Goal: Task Accomplishment & Management: Manage account settings

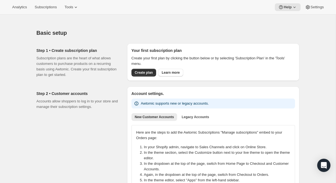
click at [112, 14] on div "Analytics Subscriptions Tools Help Settings" at bounding box center [168, 7] width 336 height 15
click at [74, 10] on button "Tools" at bounding box center [71, 7] width 21 height 8
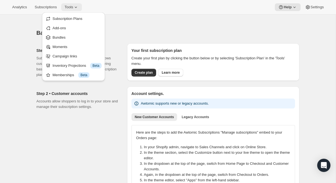
click at [74, 10] on button "Tools" at bounding box center [71, 7] width 21 height 8
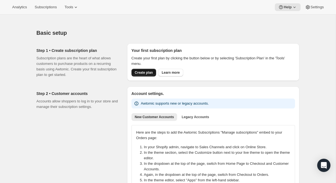
click at [141, 71] on span "Create plan" at bounding box center [144, 73] width 18 height 4
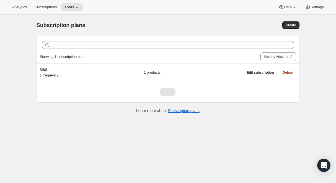
click at [70, 126] on div "Subscription plans. This page is ready Subscription plans Create Clear Showing …" at bounding box center [167, 106] width 335 height 183
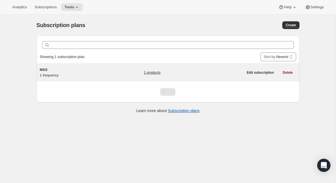
click at [92, 74] on div "MSS 1 frequency" at bounding box center [74, 72] width 69 height 11
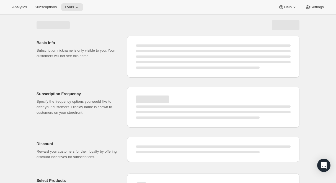
select select "WEEK"
select select "MONTH"
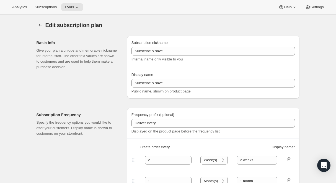
type input "MSS"
type input "Mutual Satisfaction Society"
type input "Deliver every month on the 15th."
type input "1"
select select "MONTH"
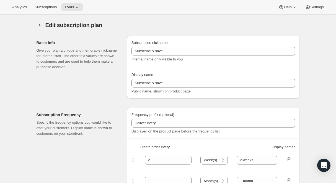
type input "1 month"
checkbox input "true"
select select "MONTHDAY"
click at [41, 25] on icon "Subscription plans" at bounding box center [41, 25] width 6 height 6
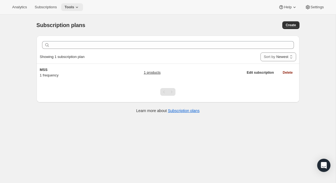
click at [74, 8] on span "Tools" at bounding box center [69, 7] width 10 height 4
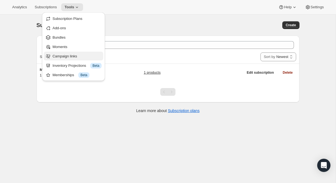
click at [77, 56] on span "Campaign links" at bounding box center [65, 56] width 25 height 4
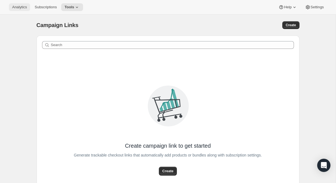
click at [25, 7] on span "Analytics" at bounding box center [19, 7] width 15 height 4
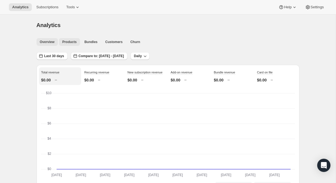
click at [69, 41] on span "Products" at bounding box center [69, 42] width 14 height 4
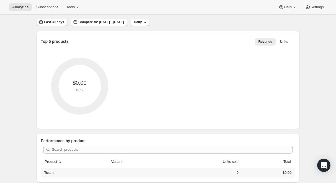
scroll to position [42, 0]
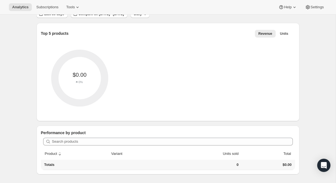
click at [19, 38] on div "Analytics. This page is ready Analytics Overview Products Bundles Customers Chu…" at bounding box center [167, 78] width 335 height 211
